Goal: Navigation & Orientation: Go to known website

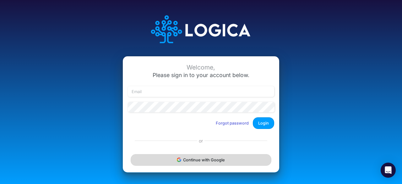
click at [189, 162] on button "Continue with Google" at bounding box center [201, 160] width 141 height 12
